Goal: Task Accomplishment & Management: Manage account settings

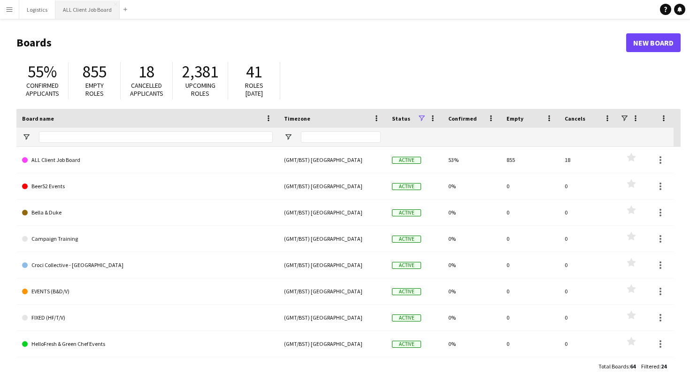
click at [78, 14] on button "ALL Client Job Board Close" at bounding box center [87, 9] width 64 height 18
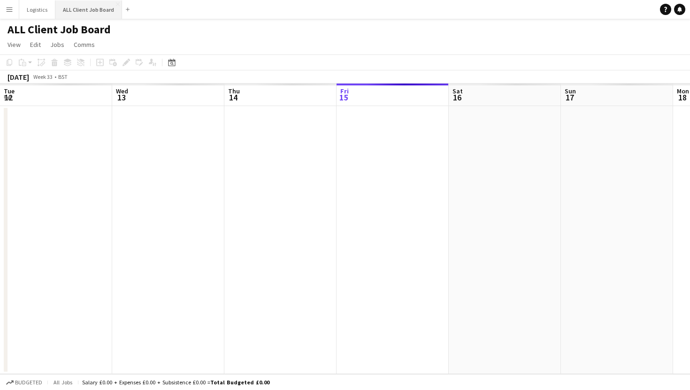
scroll to position [0, 224]
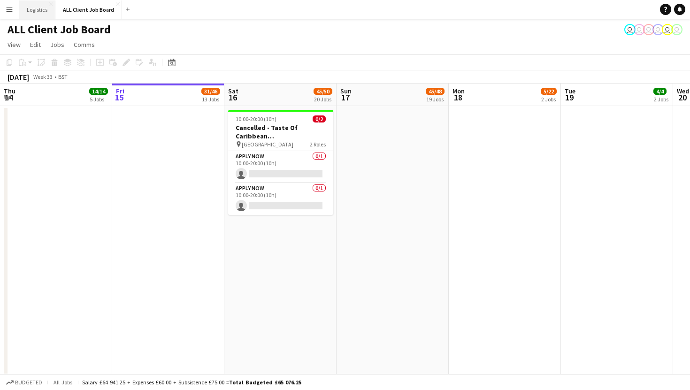
click at [46, 14] on button "Logistics Close" at bounding box center [37, 9] width 36 height 18
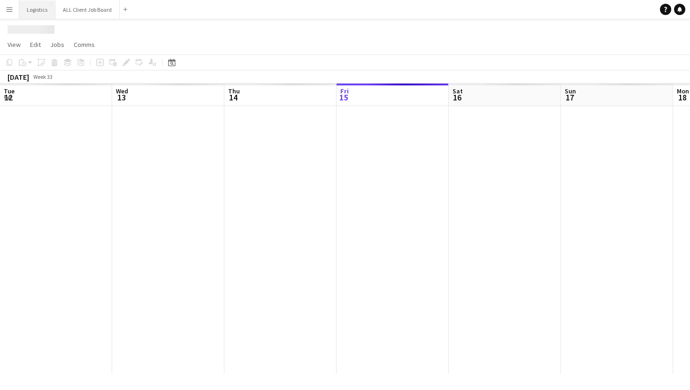
scroll to position [0, 224]
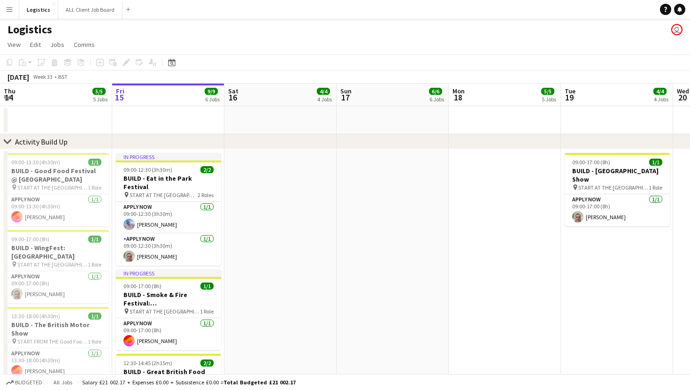
click at [17, 9] on button "Menu" at bounding box center [9, 9] width 19 height 19
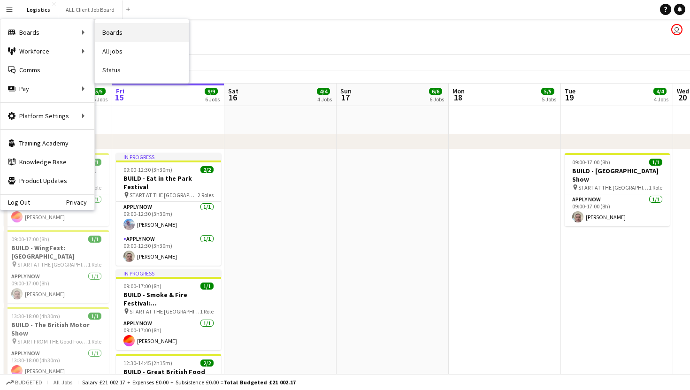
click at [116, 39] on link "Boards" at bounding box center [142, 32] width 94 height 19
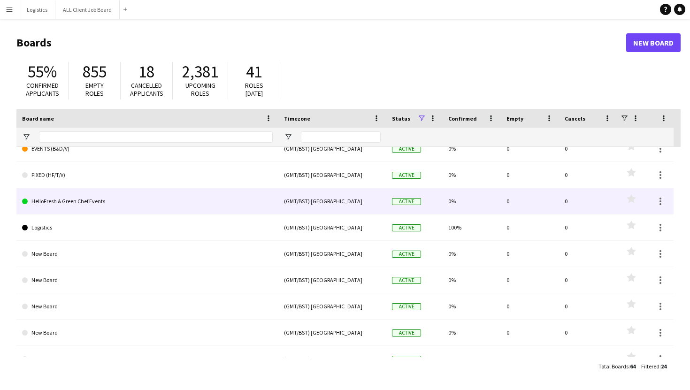
scroll to position [146, 0]
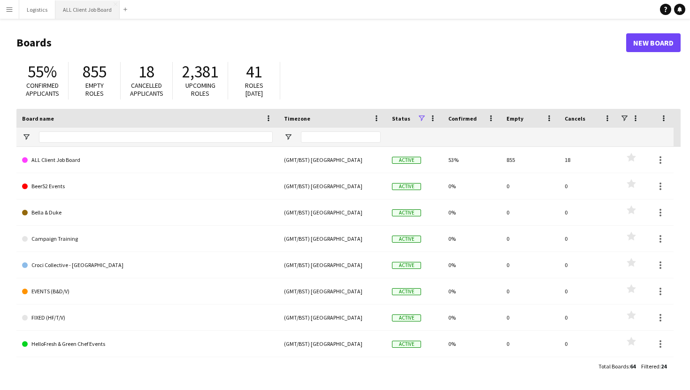
click at [82, 9] on button "ALL Client Job Board Close" at bounding box center [87, 9] width 64 height 18
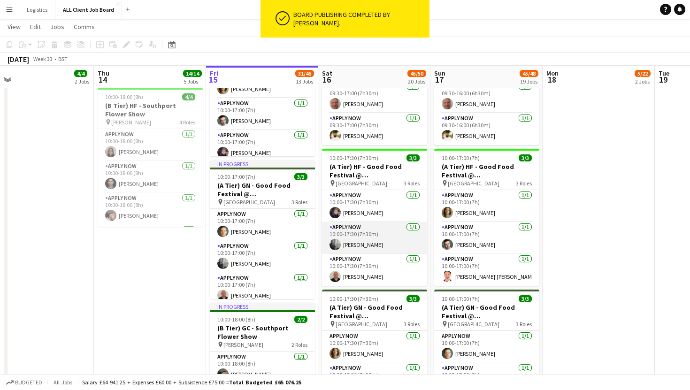
click at [391, 245] on app-card-role "APPLY NOW [DATE] 10:00-17:30 (7h30m) [PERSON_NAME]" at bounding box center [374, 238] width 105 height 32
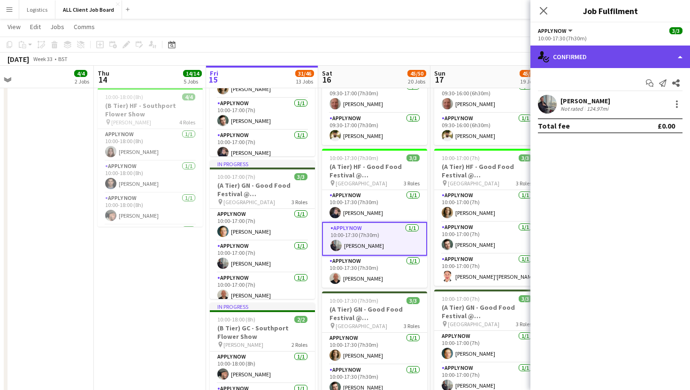
click at [565, 55] on div "single-neutral-actions-check-2 Confirmed" at bounding box center [610, 57] width 160 height 23
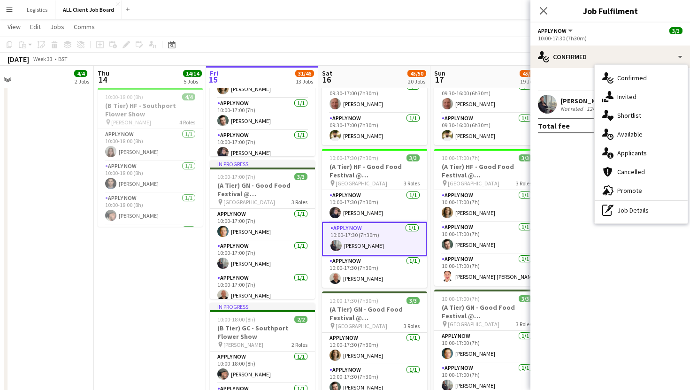
click at [457, 31] on app-page-menu "View Day view expanded Day view collapsed Month view Date picker Jump to [DATE]…" at bounding box center [345, 28] width 690 height 18
